Goal: Transaction & Acquisition: Purchase product/service

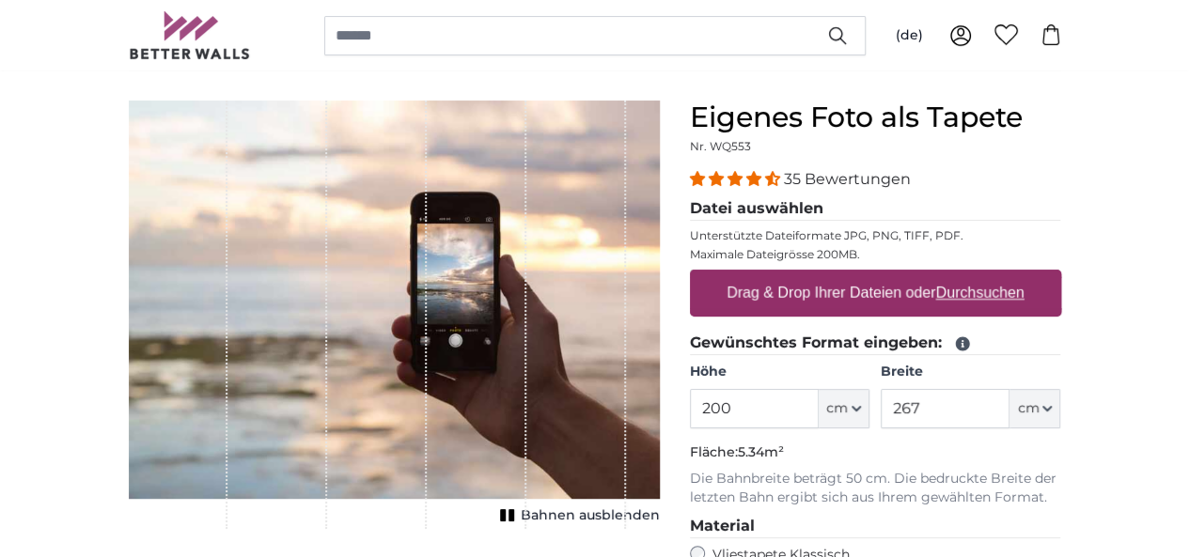
scroll to position [188, 0]
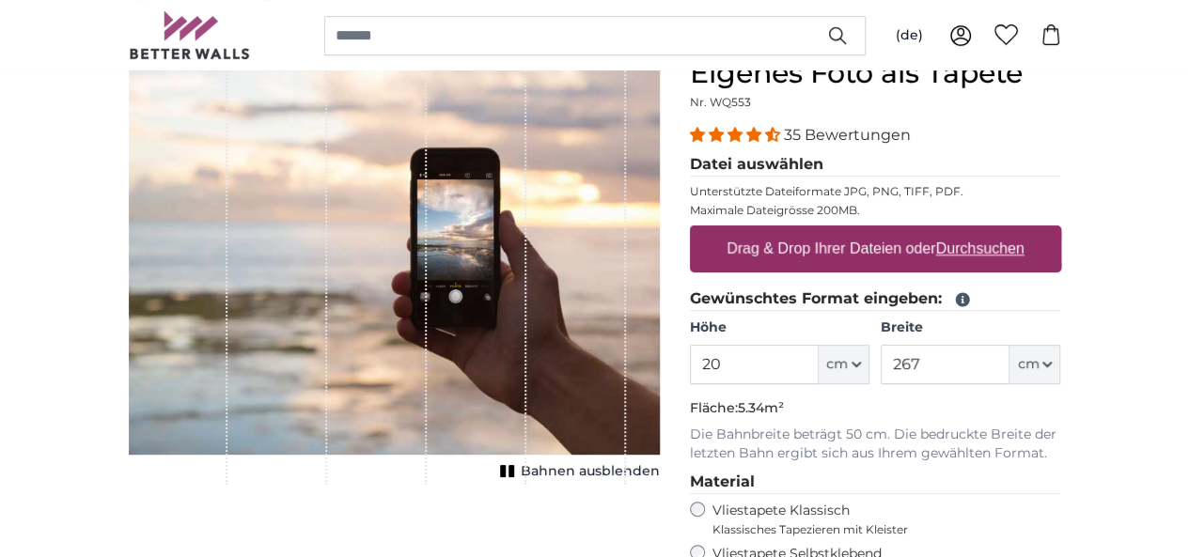
type input "2"
type input "184"
click at [1010, 367] on input "267" at bounding box center [945, 364] width 129 height 39
type input "2"
type input "121"
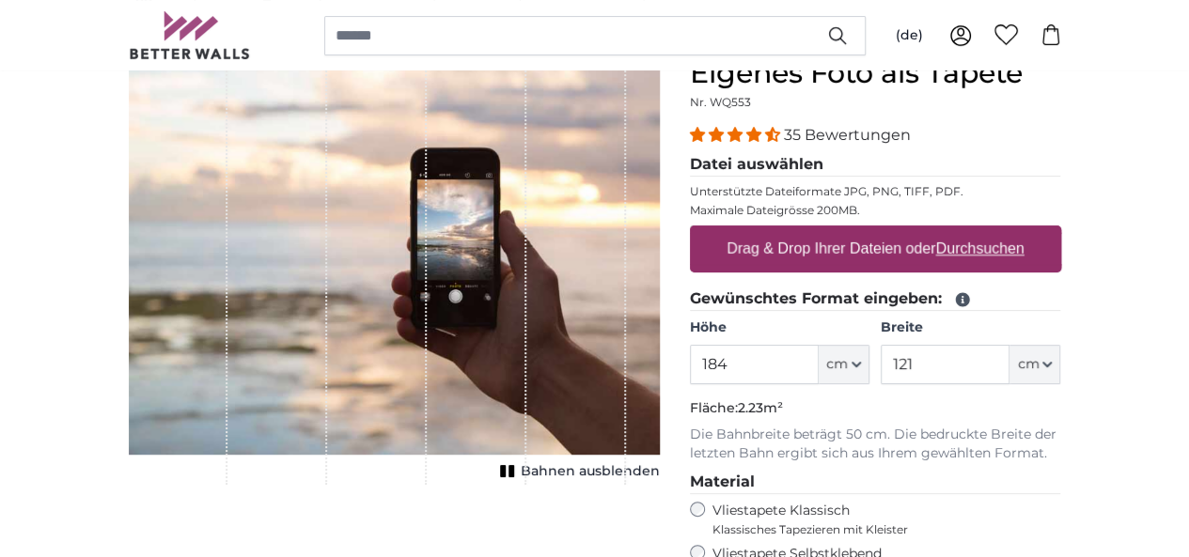
click at [1024, 244] on u "Durchsuchen" at bounding box center [979, 249] width 88 height 16
click at [1061, 231] on input "Drag & Drop Ihrer Dateien oder Durchsuchen" at bounding box center [875, 229] width 371 height 6
type input "**********"
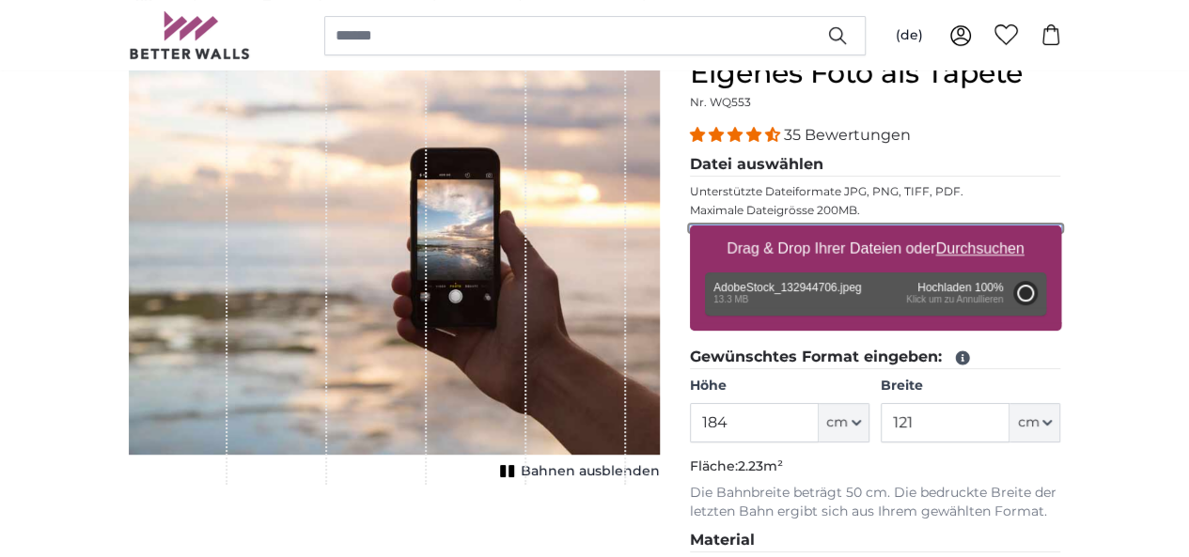
type input "200"
type input "400"
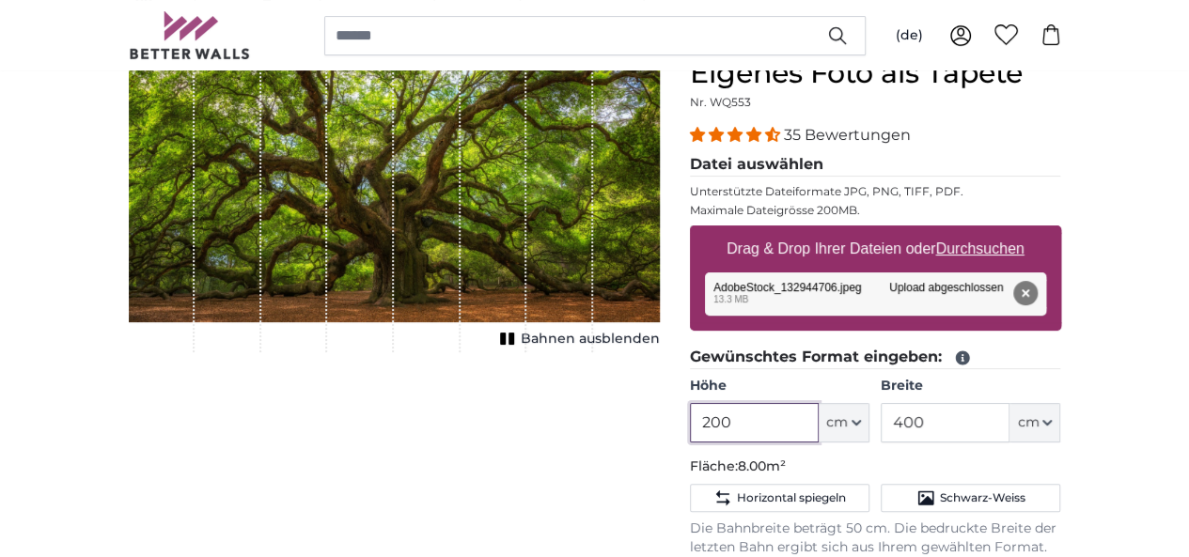
click at [819, 418] on input "200" at bounding box center [754, 422] width 129 height 39
type input "2"
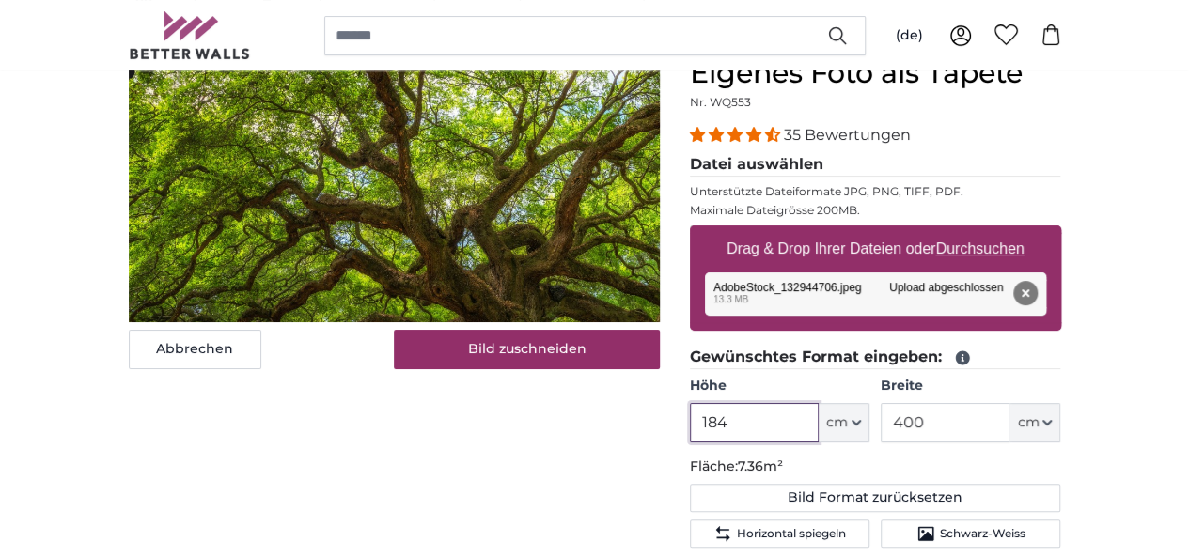
type input "184"
click at [1010, 425] on input "400" at bounding box center [945, 422] width 129 height 39
type input "4"
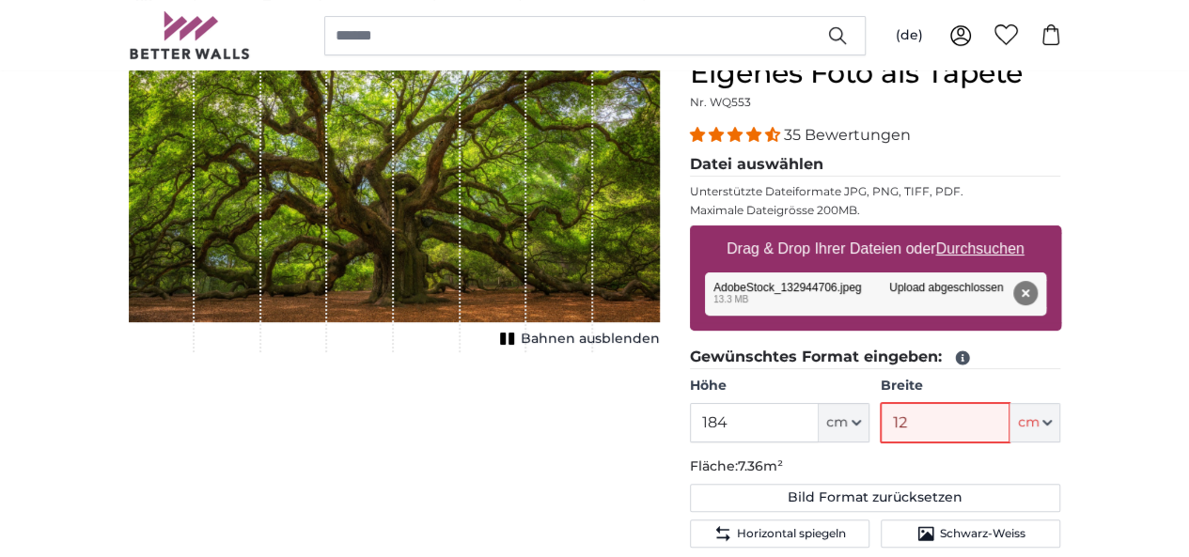
type input "121"
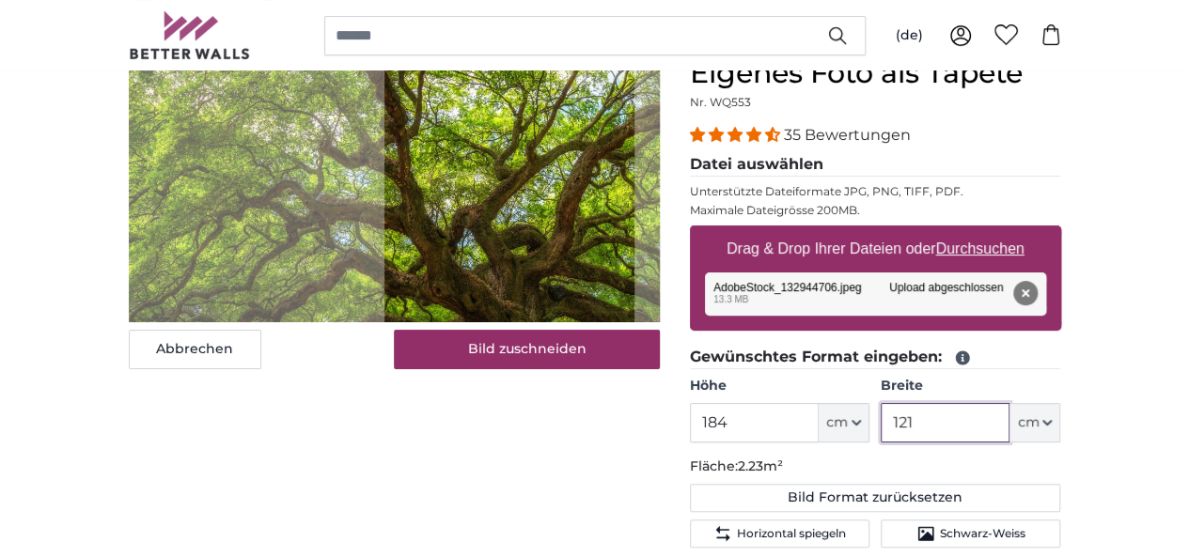
type input "121"
click at [620, 527] on div "Abbrechen Bild zuschneiden Bahnen ausblenden" at bounding box center [394, 544] width 561 height 977
click at [819, 421] on input "184" at bounding box center [754, 422] width 129 height 39
type input "1"
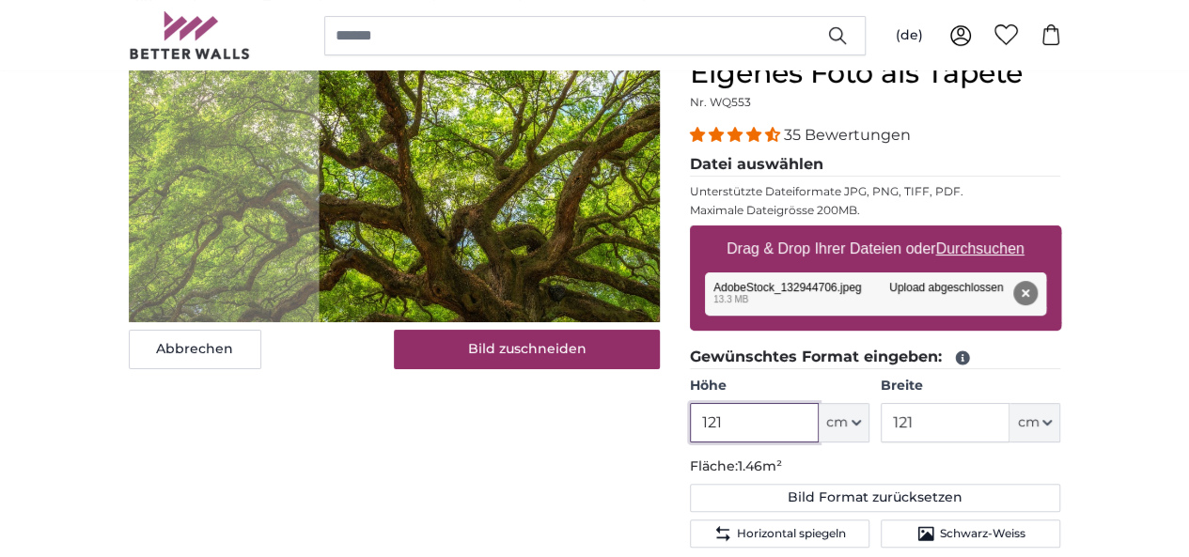
type input "121"
click at [1010, 429] on input "121" at bounding box center [945, 422] width 129 height 39
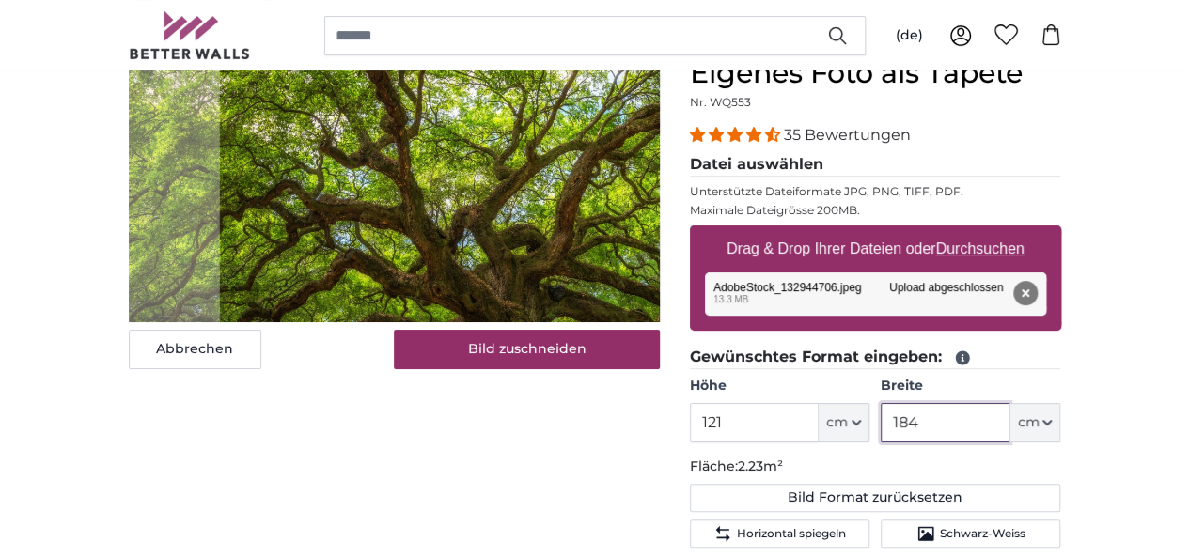
type input "184"
click at [325, 531] on div "Abbrechen Bild zuschneiden Bahnen ausblenden" at bounding box center [394, 544] width 561 height 977
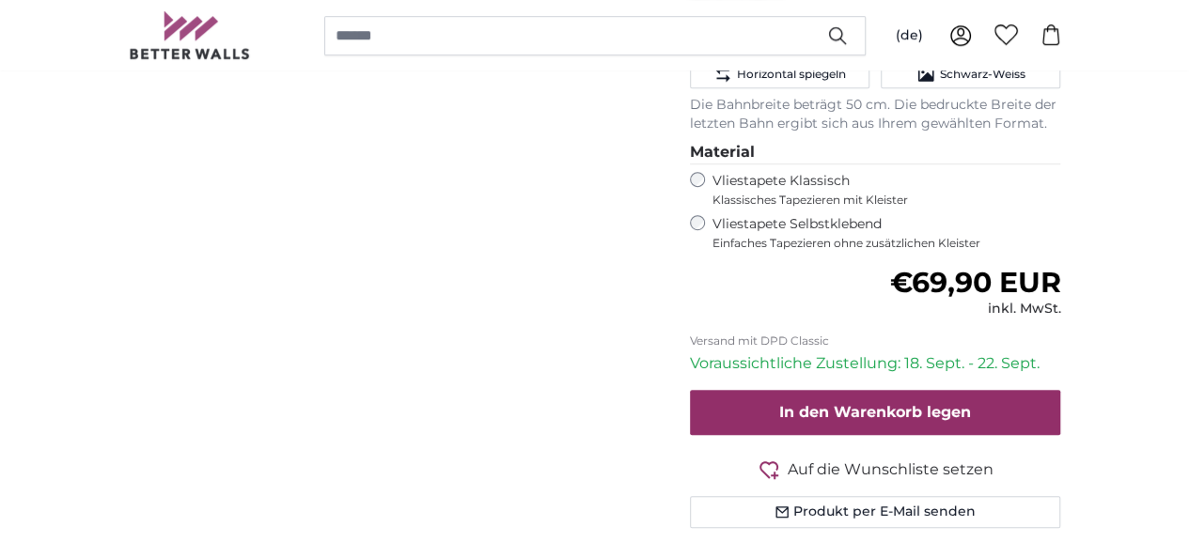
scroll to position [658, 0]
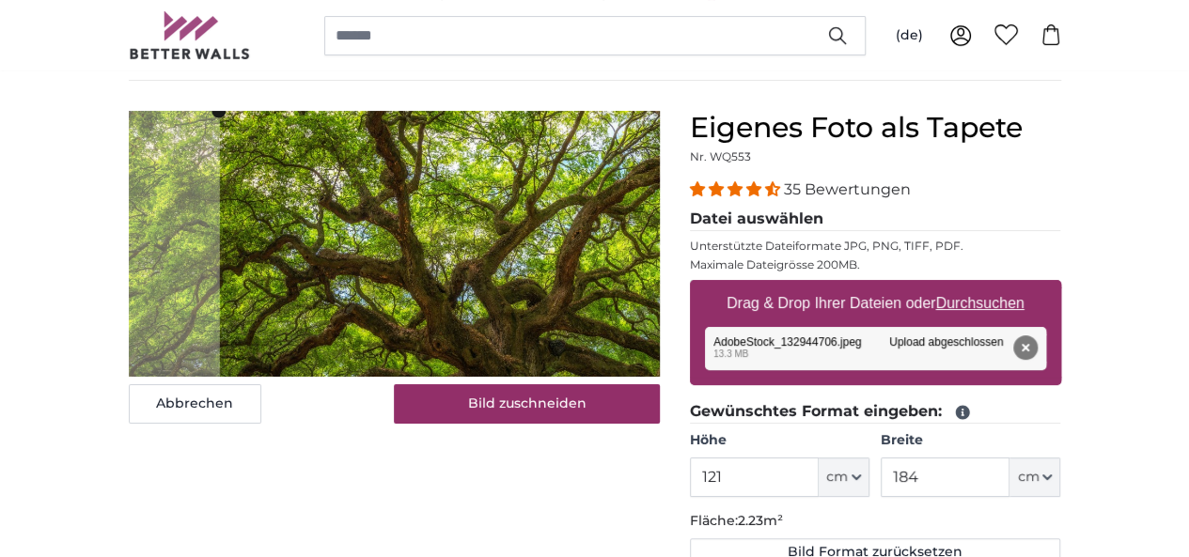
scroll to position [94, 0]
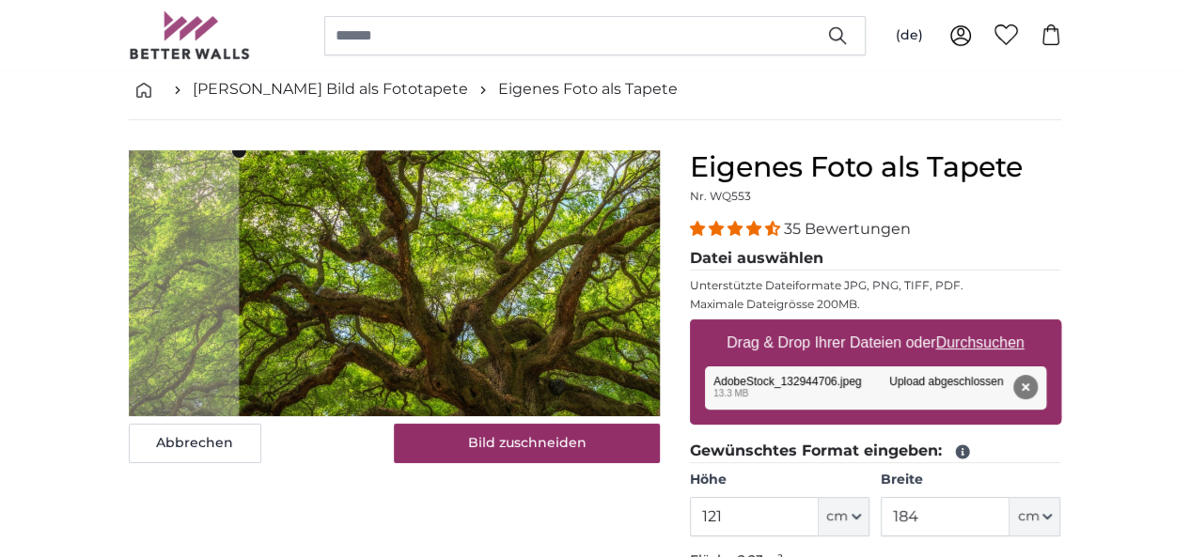
click at [513, 392] on cropper-handle at bounding box center [529, 342] width 580 height 382
click at [507, 380] on cropper-handle at bounding box center [531, 341] width 580 height 382
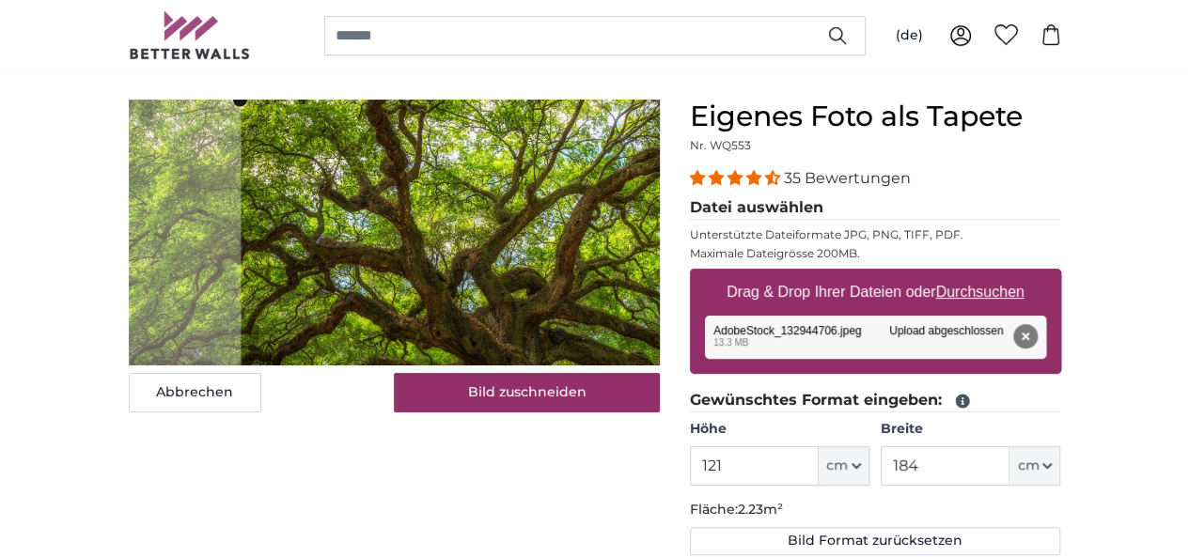
scroll to position [188, 0]
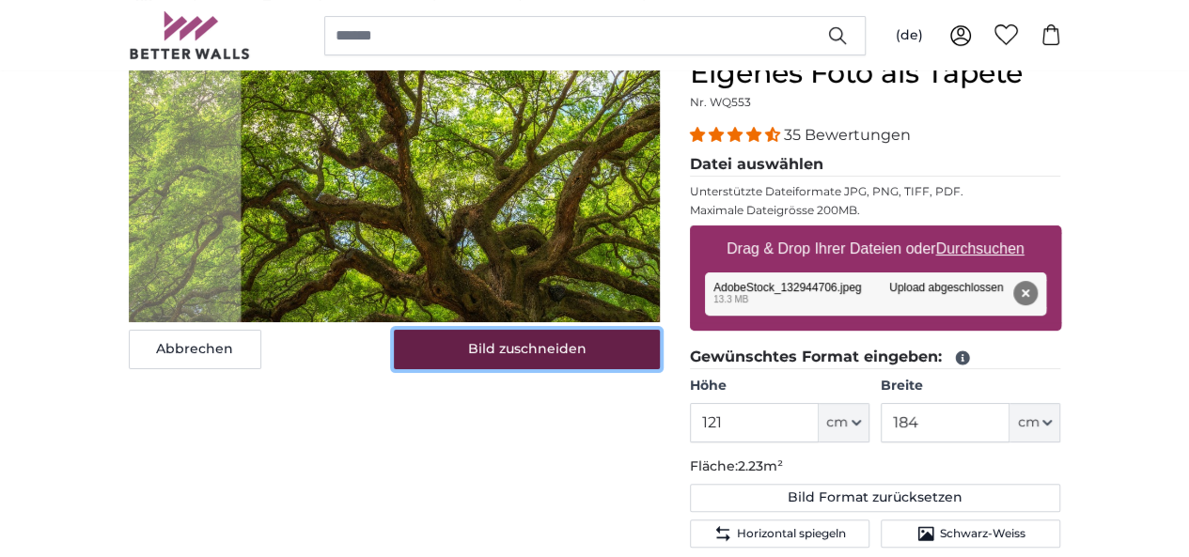
click at [584, 369] on button "Bild zuschneiden" at bounding box center [527, 349] width 266 height 39
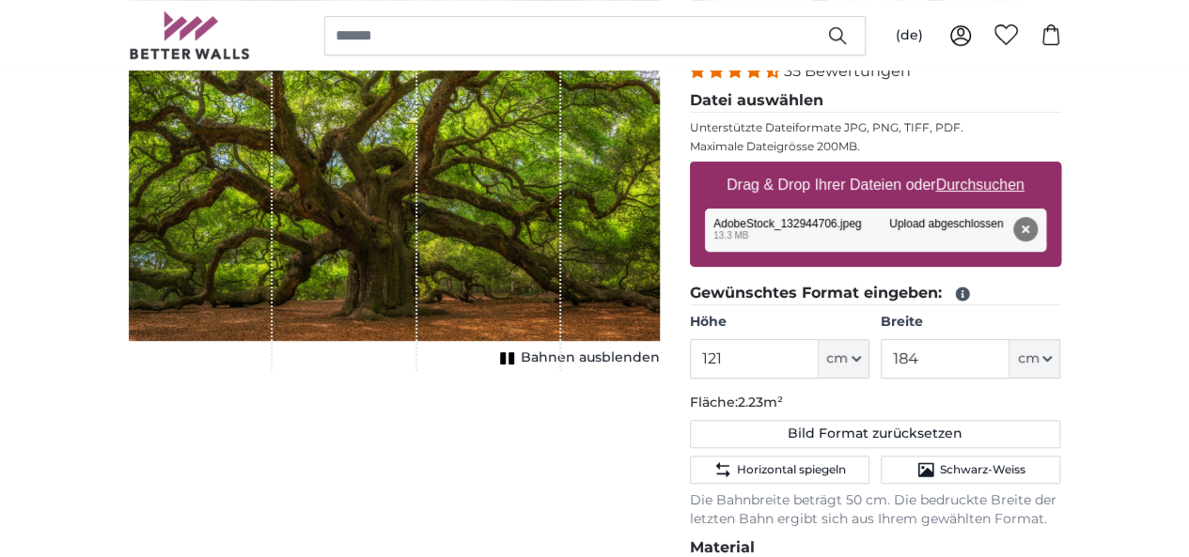
scroll to position [282, 0]
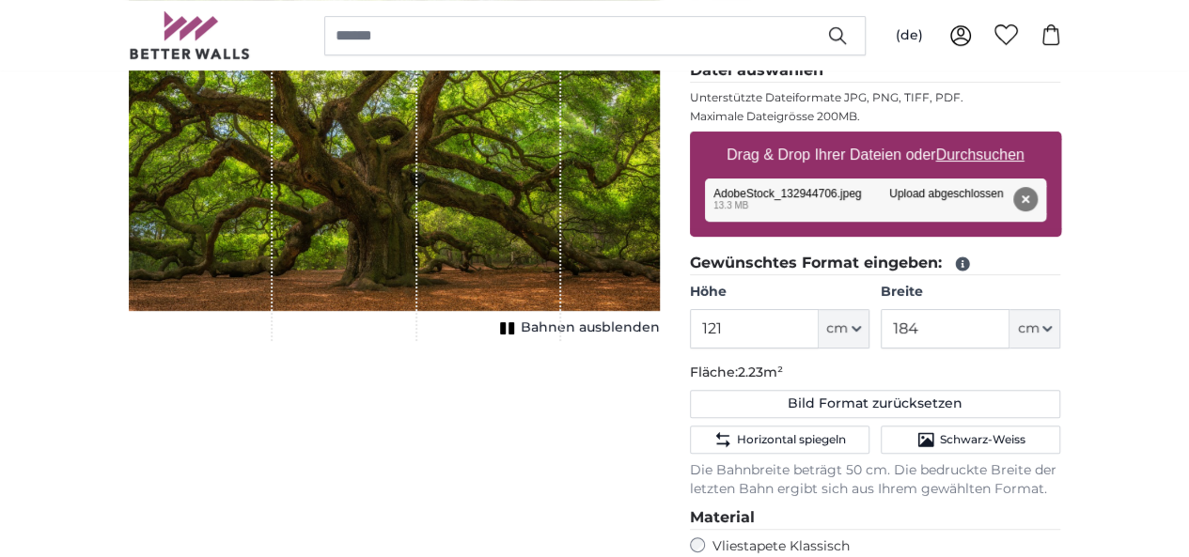
click at [647, 337] on span "Bahnen ausblenden" at bounding box center [590, 328] width 139 height 19
click at [643, 341] on button "Bahnen einblenden" at bounding box center [577, 328] width 164 height 26
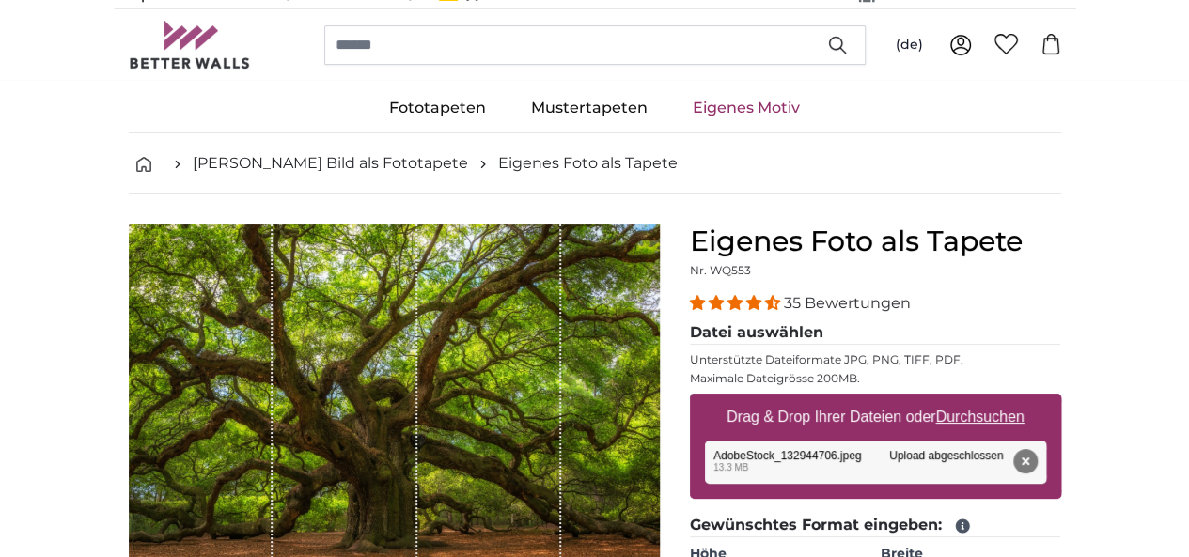
scroll to position [0, 0]
